Goal: Task Accomplishment & Management: Manage account settings

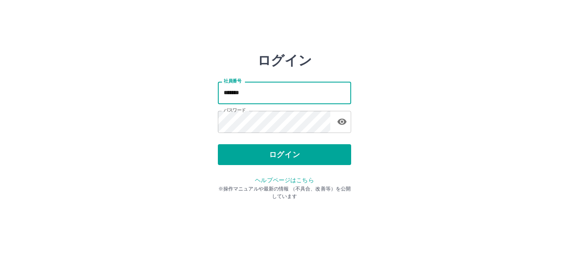
type input "*******"
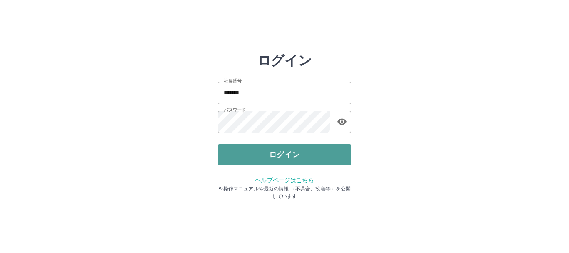
click at [288, 155] on button "ログイン" at bounding box center [284, 154] width 133 height 21
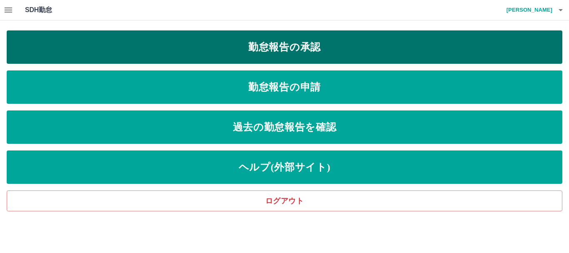
click at [283, 52] on link "勤怠報告の承認" at bounding box center [285, 46] width 556 height 33
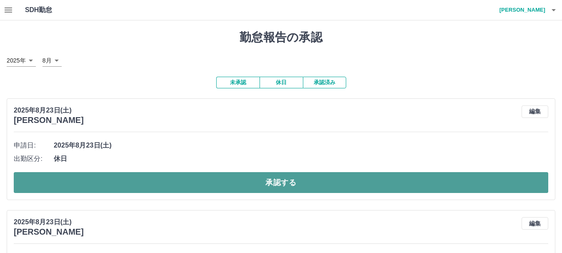
click at [287, 183] on button "承認する" at bounding box center [281, 182] width 535 height 21
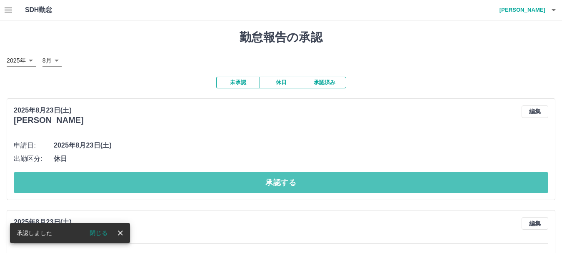
click at [287, 183] on button "承認する" at bounding box center [281, 182] width 535 height 21
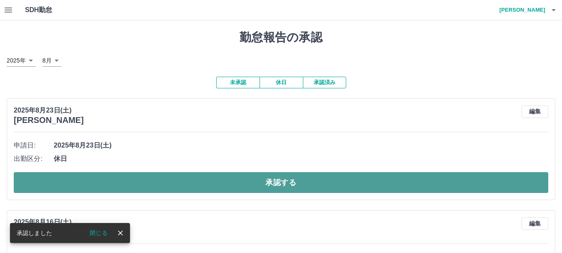
click at [284, 184] on button "承認する" at bounding box center [281, 182] width 535 height 21
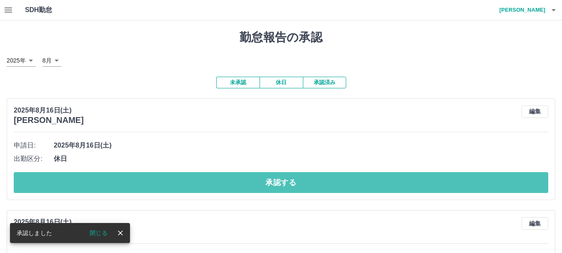
click at [284, 184] on button "承認する" at bounding box center [281, 182] width 535 height 21
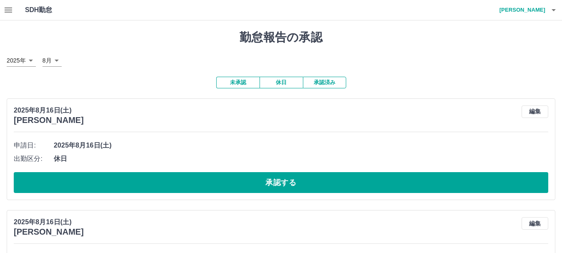
click at [284, 184] on button "承認する" at bounding box center [281, 182] width 535 height 21
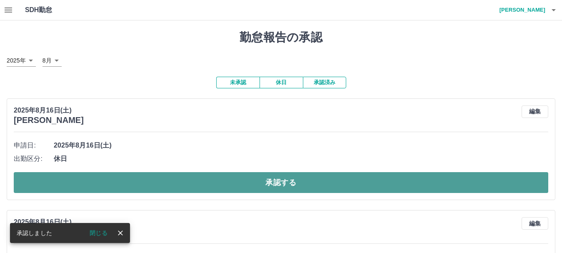
click at [295, 184] on button "承認する" at bounding box center [281, 182] width 535 height 21
click at [290, 184] on button "承認する" at bounding box center [281, 182] width 535 height 21
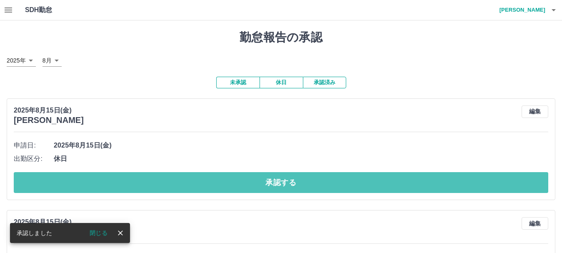
click at [290, 184] on button "承認する" at bounding box center [281, 182] width 535 height 21
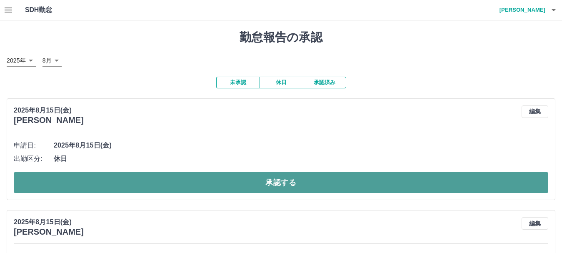
click at [293, 181] on button "承認する" at bounding box center [281, 182] width 535 height 21
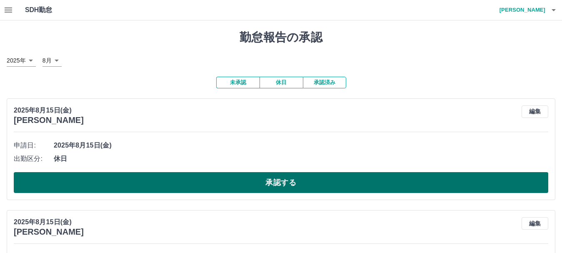
click at [312, 183] on button "承認する" at bounding box center [281, 182] width 535 height 21
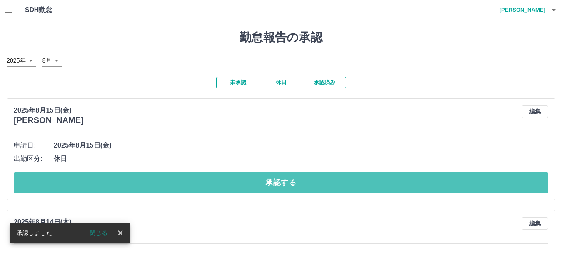
click at [373, 185] on button "承認する" at bounding box center [281, 182] width 535 height 21
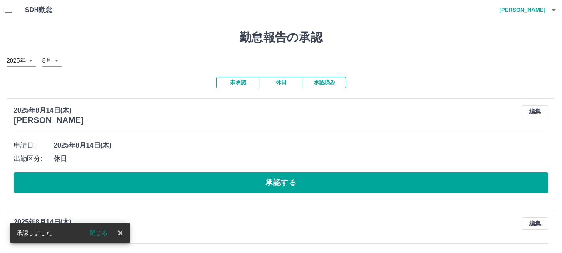
click at [373, 185] on button "承認する" at bounding box center [281, 182] width 535 height 21
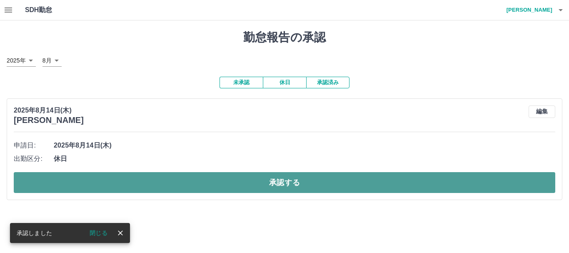
click at [370, 185] on button "承認する" at bounding box center [285, 182] width 542 height 21
